Goal: Task Accomplishment & Management: Manage account settings

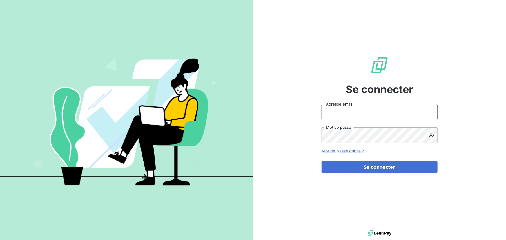
drag, startPoint x: 424, startPoint y: 112, endPoint x: 434, endPoint y: 112, distance: 9.9
click at [425, 112] on input "Adresse email" at bounding box center [380, 112] width 116 height 16
click at [348, 240] on div at bounding box center [253, 240] width 506 height 0
type input "[EMAIL_ADDRESS][DOMAIN_NAME]"
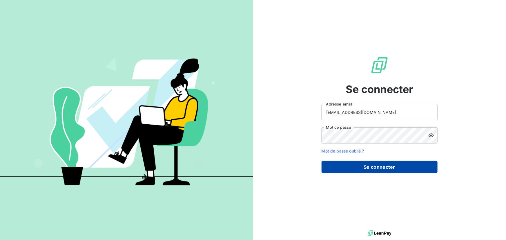
click at [396, 164] on button "Se connecter" at bounding box center [380, 167] width 116 height 12
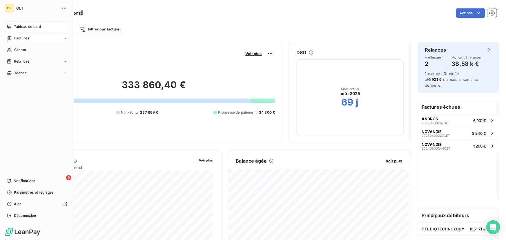
click at [26, 41] on span "Factures" at bounding box center [21, 38] width 15 height 5
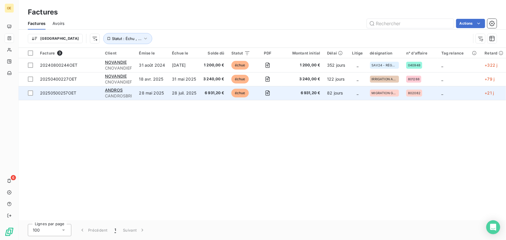
click at [449, 92] on td "_" at bounding box center [460, 93] width 44 height 14
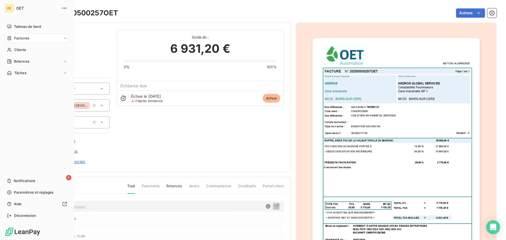
click at [12, 40] on icon at bounding box center [9, 38] width 5 height 5
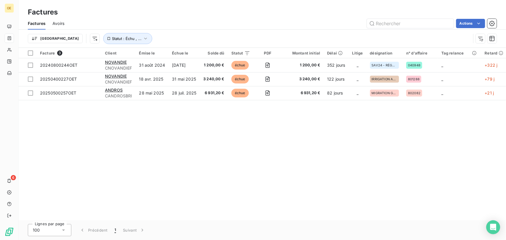
click at [258, 129] on div "Facture 3 Client Émise le Échue le Solde dû Statut PDF Montant initial Délai Li…" at bounding box center [263, 134] width 488 height 173
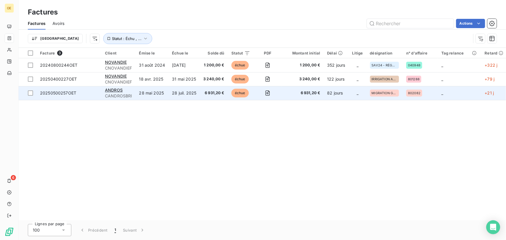
click at [469, 93] on td "_" at bounding box center [460, 93] width 44 height 14
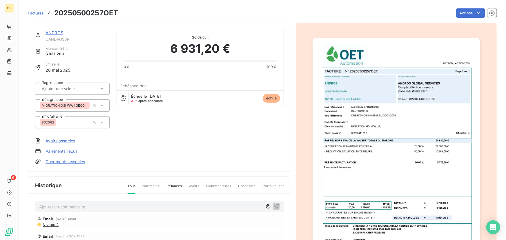
click at [57, 32] on link "ANDROS" at bounding box center [55, 32] width 18 height 5
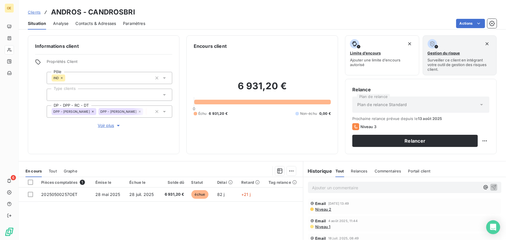
click at [66, 25] on span "Analyse" at bounding box center [60, 24] width 15 height 6
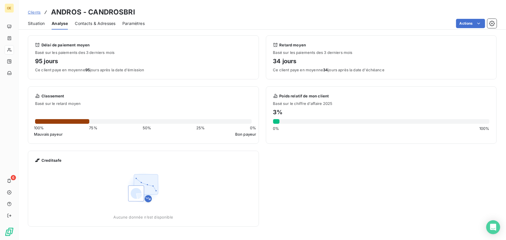
click at [96, 22] on span "Contacts & Adresses" at bounding box center [95, 24] width 41 height 6
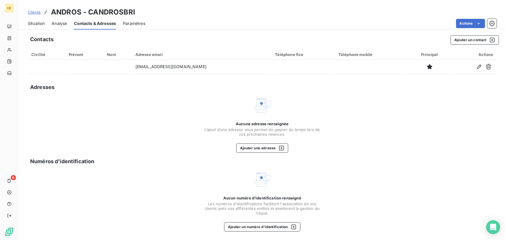
click at [34, 14] on span "Clients" at bounding box center [34, 12] width 13 height 5
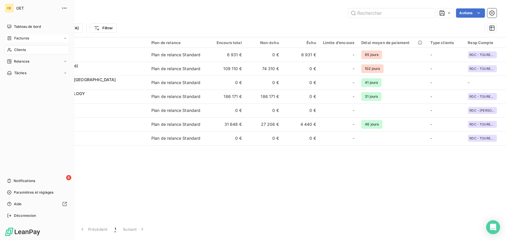
click at [33, 39] on div "Factures" at bounding box center [37, 38] width 65 height 9
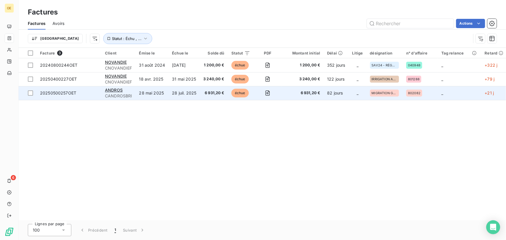
click at [285, 91] on td "6 931,20 €" at bounding box center [303, 93] width 42 height 14
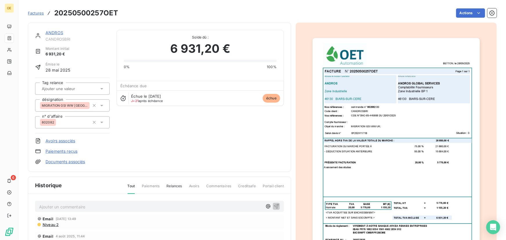
click at [32, 13] on span "Factures" at bounding box center [36, 13] width 16 height 5
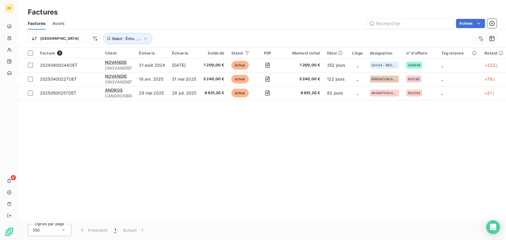
click at [135, 143] on div "Facture 3 Client Émise le Échue le Solde dû Statut PDF Montant initial Délai Li…" at bounding box center [263, 134] width 488 height 173
click at [165, 132] on div "Facture 3 Client Émise le Échue le Solde dû Statut PDF Montant initial Délai Li…" at bounding box center [263, 134] width 488 height 173
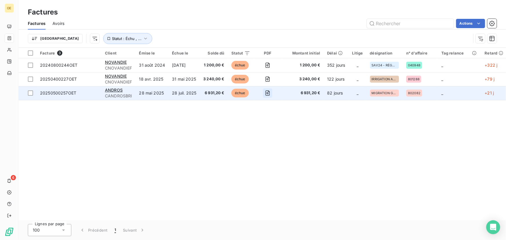
click at [268, 96] on button "button" at bounding box center [267, 93] width 9 height 9
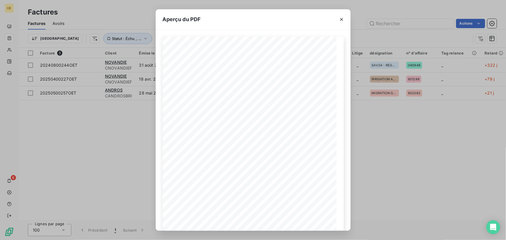
click at [340, 17] on icon "button" at bounding box center [342, 20] width 6 height 6
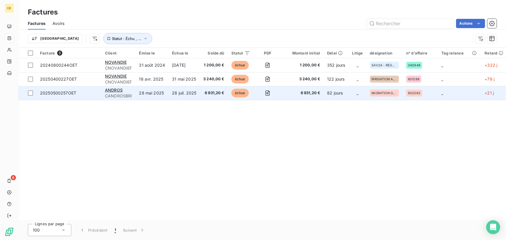
click at [289, 89] on td "6 931,20 €" at bounding box center [303, 93] width 42 height 14
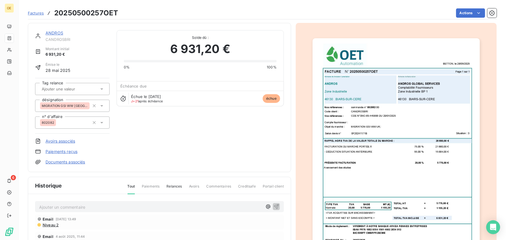
click at [291, 24] on div "ANDROS CANDROSBRI Montant initial 6 931,20 € Émise le [DATE] Tag relance désign…" at bounding box center [262, 165] width 469 height 293
click at [41, 13] on span "Factures" at bounding box center [36, 13] width 16 height 5
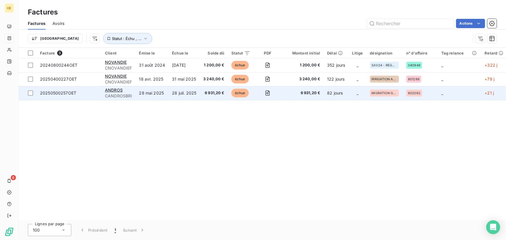
click at [288, 98] on td "6 931,20 €" at bounding box center [303, 93] width 42 height 14
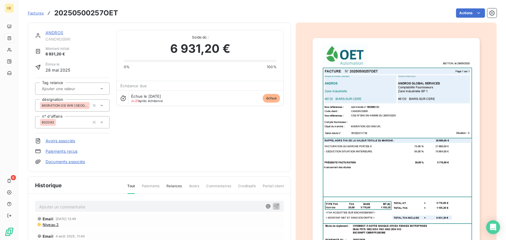
click at [32, 10] on div "Factures 20250500257OET" at bounding box center [73, 13] width 90 height 10
click at [34, 13] on span "Factures" at bounding box center [36, 13] width 16 height 5
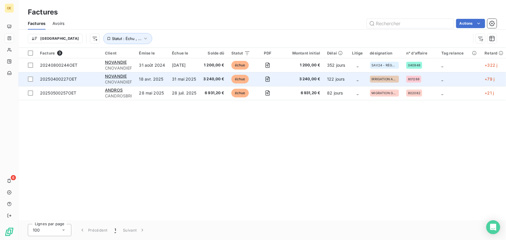
click at [452, 81] on td "_" at bounding box center [460, 79] width 44 height 14
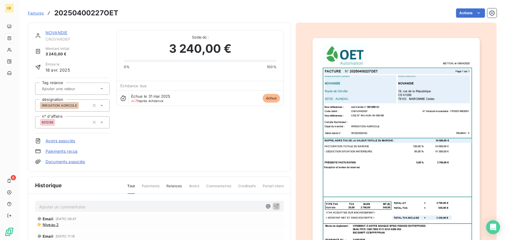
click at [32, 10] on link "Factures" at bounding box center [36, 13] width 16 height 6
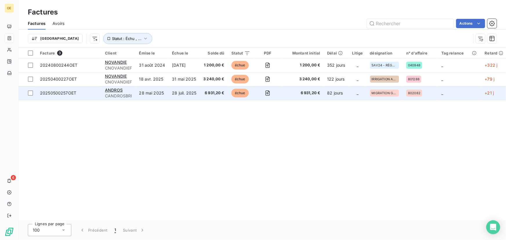
click at [441, 93] on td "_" at bounding box center [460, 93] width 44 height 14
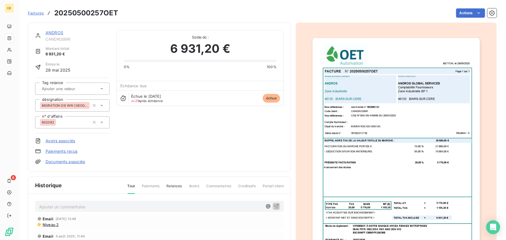
click at [168, 114] on div "ANDROS CANDROSBRI Montant initial 6 931,20 € Émise le [DATE] Tag relance désign…" at bounding box center [159, 97] width 249 height 135
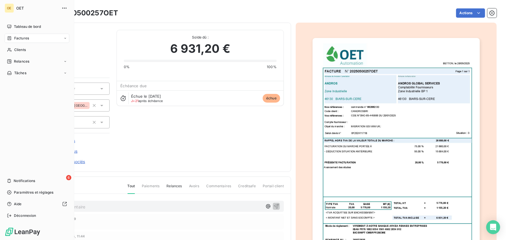
click at [26, 37] on span "Factures" at bounding box center [21, 38] width 15 height 5
